Goal: Navigation & Orientation: Understand site structure

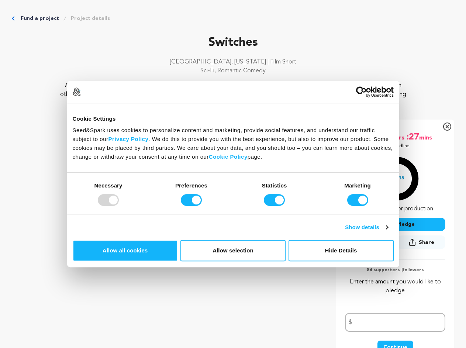
click at [119, 206] on div at bounding box center [108, 200] width 21 height 12
click at [202, 206] on input "Preferences" at bounding box center [191, 200] width 21 height 12
checkbox input "false"
click at [275, 206] on input "Statistics" at bounding box center [274, 200] width 21 height 12
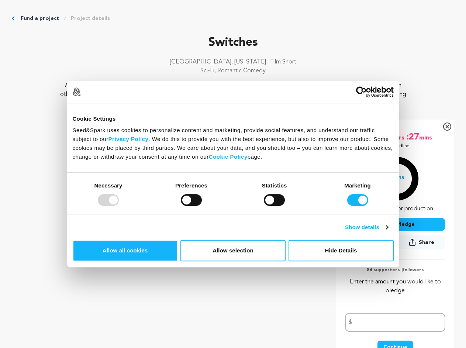
checkbox input "false"
click at [347, 206] on input "Marketing" at bounding box center [357, 200] width 21 height 12
checkbox input "false"
click at [388, 232] on link "Show details" at bounding box center [366, 227] width 43 height 9
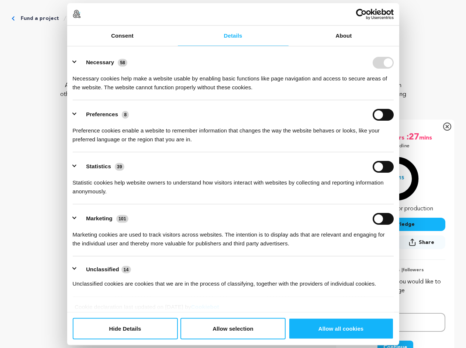
click at [394, 144] on div "Preferences 8 Preference cookies enable a website to remember information that …" at bounding box center [233, 126] width 321 height 35
click at [397, 280] on ul "Necessary 58 Necessary cookies help make a website usable by enabling basic fun…" at bounding box center [233, 172] width 328 height 249
click at [68, 21] on icon "Breadcrumb" at bounding box center [65, 19] width 6 height 6
